Goal: Navigation & Orientation: Find specific page/section

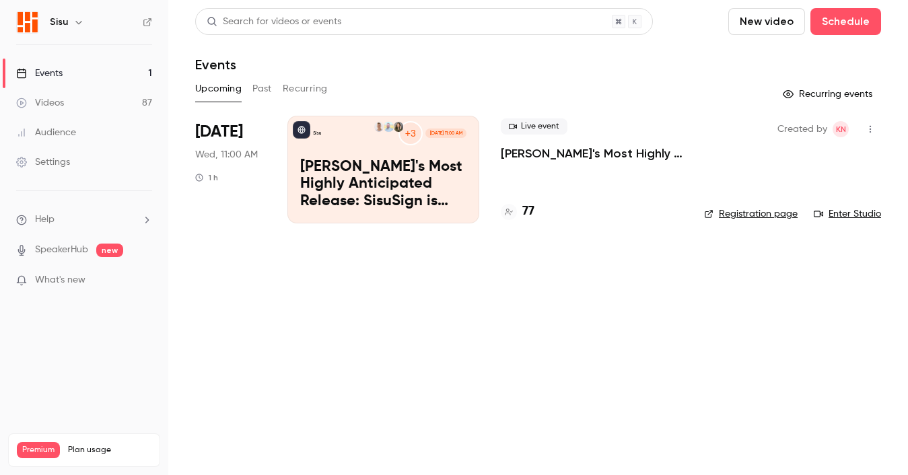
click at [738, 217] on link "Registration page" at bounding box center [751, 213] width 94 height 13
